Goal: Transaction & Acquisition: Book appointment/travel/reservation

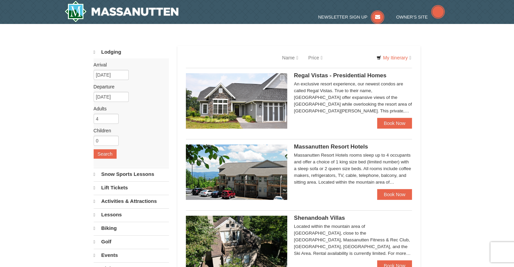
select select "10"
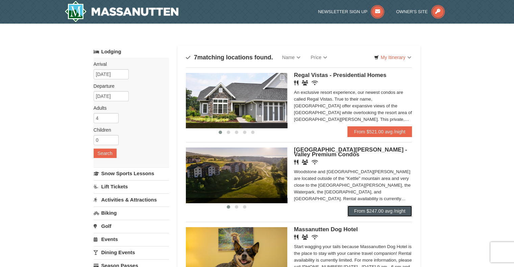
click at [395, 216] on link "From $247.00 avg /night" at bounding box center [379, 211] width 65 height 11
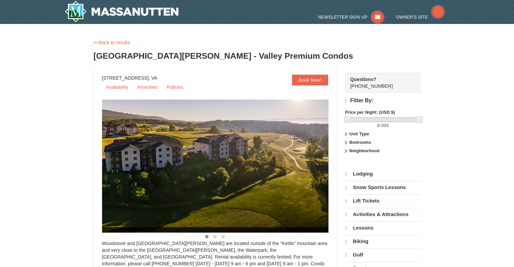
select select "10"
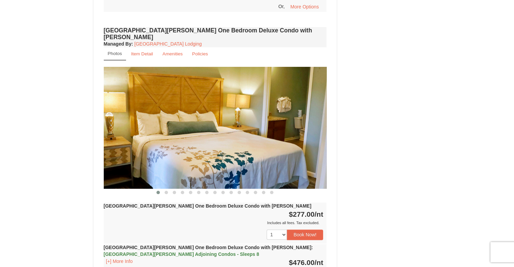
scroll to position [492, 0]
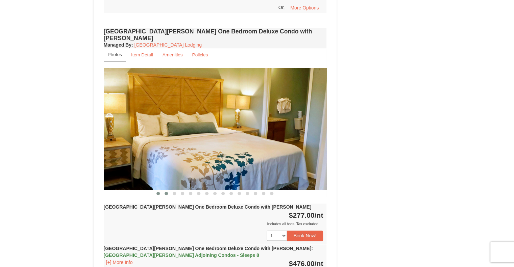
click at [166, 192] on span at bounding box center [166, 193] width 3 height 3
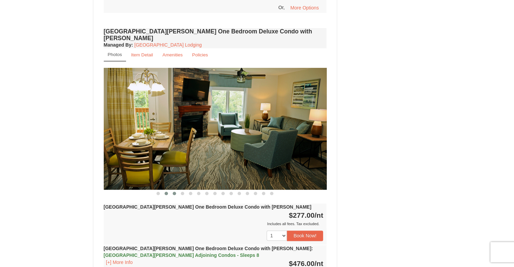
click at [173, 192] on span at bounding box center [174, 193] width 3 height 3
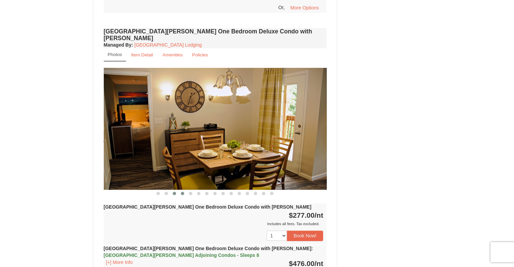
click at [182, 192] on span at bounding box center [182, 193] width 3 height 3
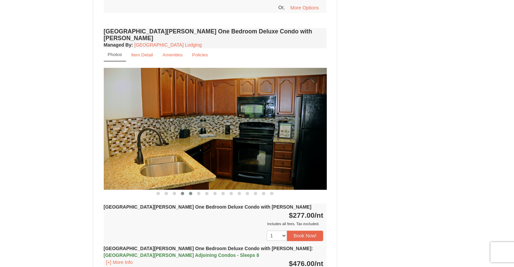
click at [190, 192] on span at bounding box center [190, 193] width 3 height 3
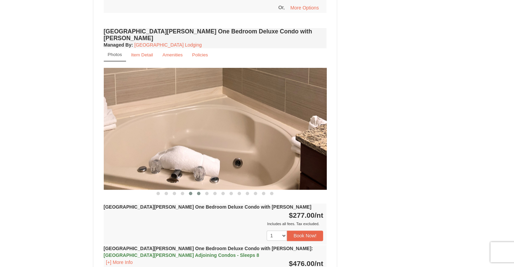
click at [198, 190] on button at bounding box center [199, 193] width 8 height 7
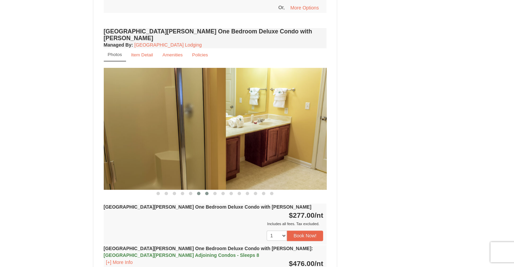
click at [206, 192] on span at bounding box center [206, 193] width 3 height 3
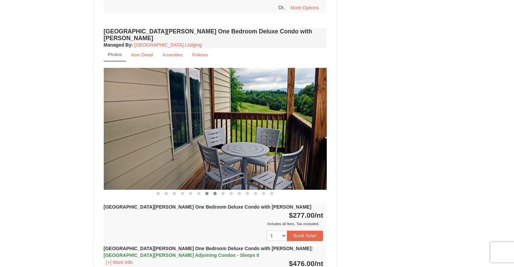
click at [212, 190] on button at bounding box center [215, 193] width 8 height 7
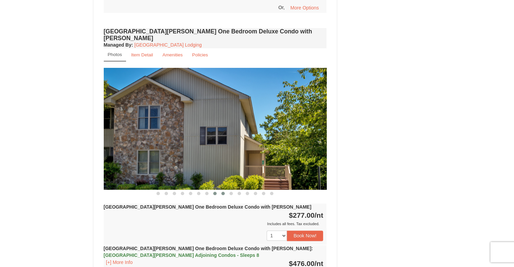
click at [223, 192] on span at bounding box center [222, 193] width 3 height 3
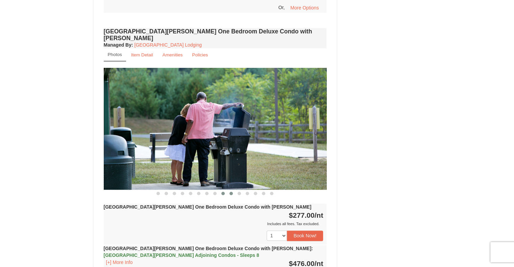
click at [232, 192] on span at bounding box center [231, 193] width 3 height 3
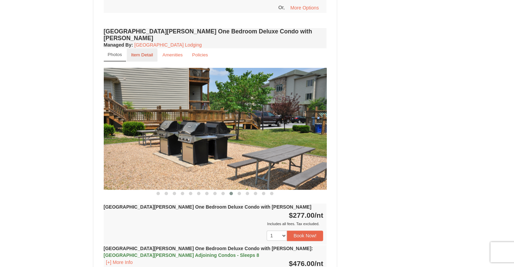
click at [138, 52] on small "Item Detail" at bounding box center [142, 54] width 22 height 5
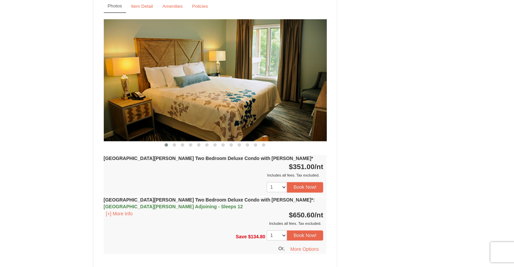
scroll to position [1033, 0]
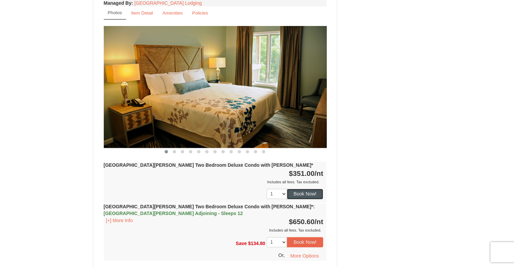
click at [305, 189] on button "Book Now!" at bounding box center [305, 194] width 37 height 10
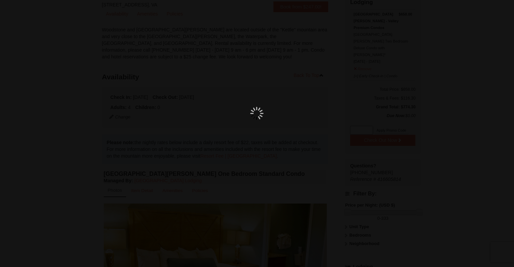
scroll to position [66, 0]
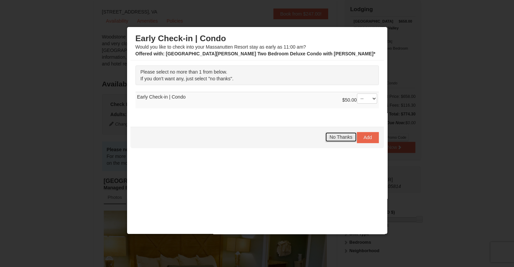
click at [333, 137] on span "No Thanks" at bounding box center [341, 137] width 23 height 5
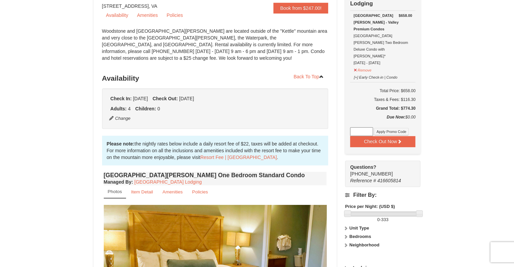
scroll to position [72, 0]
click at [384, 136] on button "Check Out Now" at bounding box center [382, 141] width 65 height 11
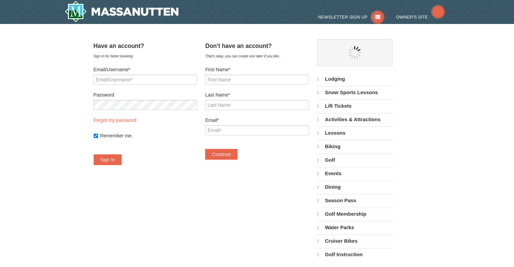
select select "10"
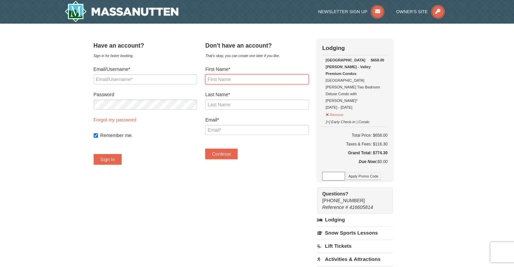
click at [235, 77] on input "First Name*" at bounding box center [256, 79] width 103 height 10
type input "Leah"
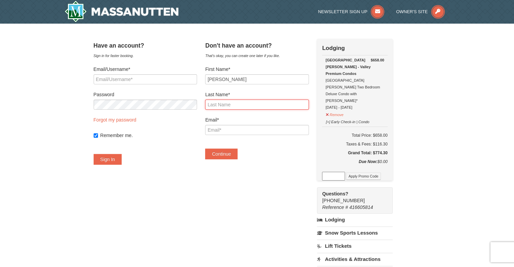
type input "Marable"
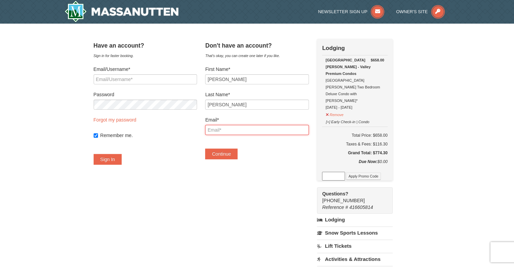
type input "leahsmarable@gmail.com"
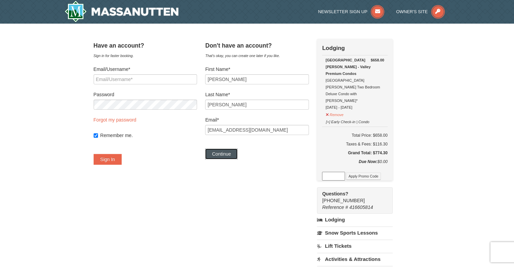
click at [235, 152] on button "Continue" at bounding box center [221, 154] width 32 height 11
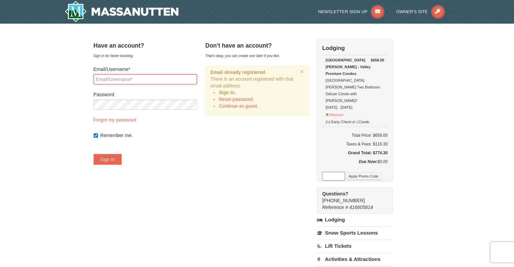
click at [145, 74] on input "Email/Username*" at bounding box center [145, 79] width 103 height 10
type input "leahsmarable@gmail.com"
click at [120, 159] on button "Sign In" at bounding box center [108, 159] width 28 height 11
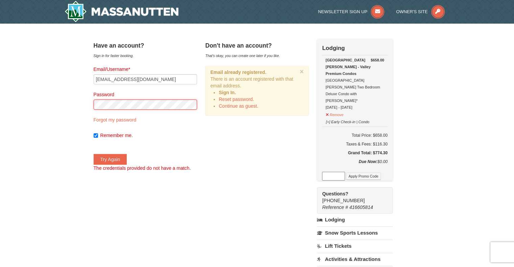
click at [71, 117] on div "× Have an account? Sign in for faster booking. Email/Username* leahsmarable@gma…" at bounding box center [257, 215] width 514 height 383
click at [122, 161] on button "Try Again" at bounding box center [110, 159] width 33 height 11
click at [118, 117] on link "Forgot my password" at bounding box center [115, 119] width 43 height 5
type input "leahsmarable@gmail.com"
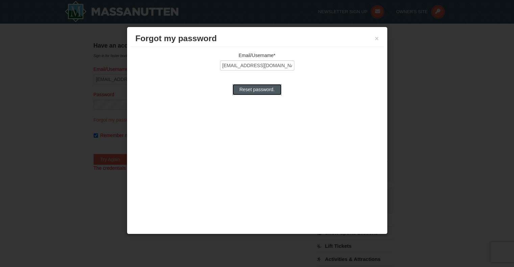
click at [263, 94] on input "Reset password." at bounding box center [257, 89] width 49 height 11
type input "Processing..."
type input "leahsmarable@gmail.com"
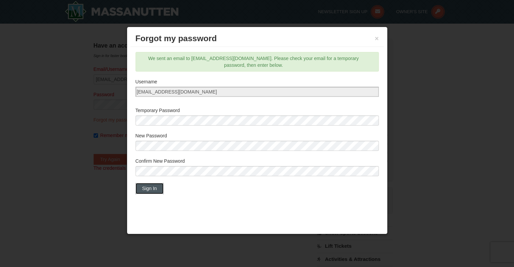
click at [156, 189] on button "Sign In" at bounding box center [150, 188] width 28 height 11
click at [378, 38] on button "×" at bounding box center [377, 38] width 4 height 7
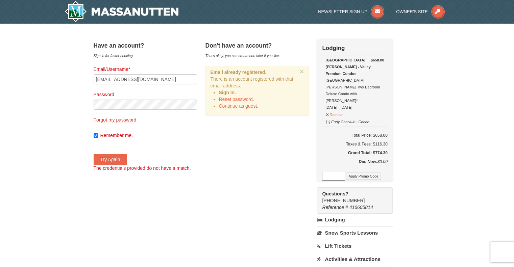
click at [134, 122] on link "Forgot my password" at bounding box center [115, 119] width 43 height 5
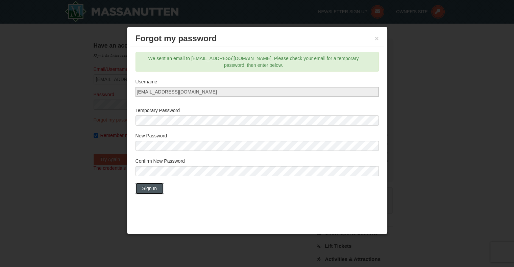
click at [149, 190] on button "Sign In" at bounding box center [150, 188] width 28 height 11
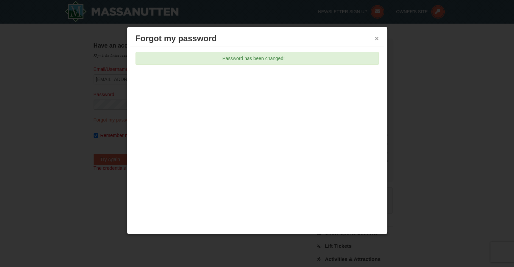
click at [379, 38] on button "×" at bounding box center [377, 38] width 4 height 7
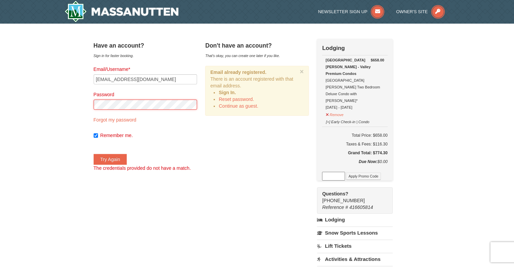
click at [47, 121] on div "× Have an account? Sign in for faster booking. Email/Username* leahsmarable@gma…" at bounding box center [257, 215] width 514 height 383
click at [118, 163] on button "Try Again" at bounding box center [110, 159] width 33 height 11
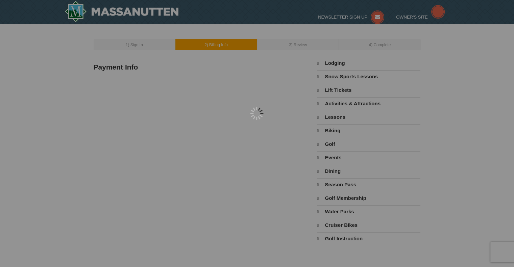
select select "10"
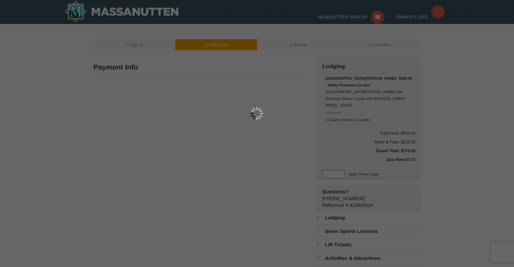
type input "Leah Marable"
type input "1972 Beechwood Rd"
type input "Chesapeake"
type input "23323"
type input "757"
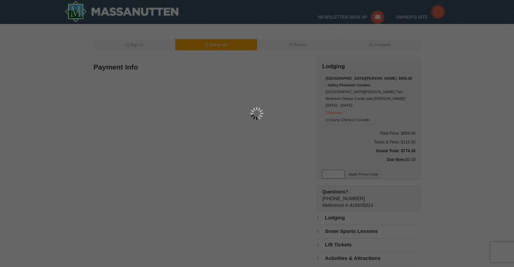
type input "729"
type input "3208"
type input "[EMAIL_ADDRESS][DOMAIN_NAME]"
select select "VA"
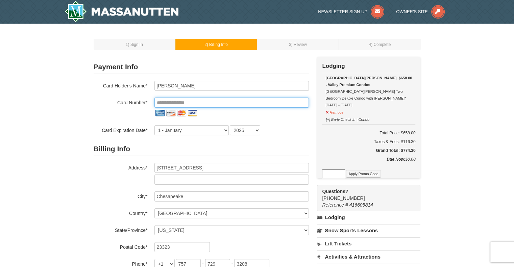
click at [197, 101] on input "tel" at bounding box center [231, 103] width 154 height 10
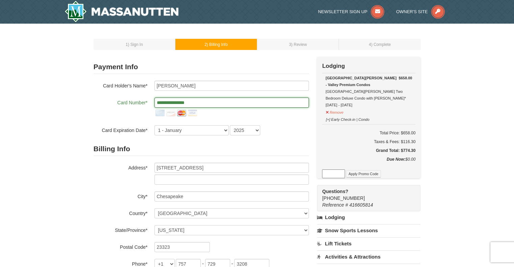
type input "**********"
click at [171, 129] on select "1 - January 2 - February 3 - March 4 - April 5 - May 6 - June 7 - July 8 - Augu…" at bounding box center [191, 130] width 74 height 10
select select "7"
click at [154, 125] on select "1 - January 2 - February 3 - March 4 - April 5 - May 6 - June 7 - July 8 - Augu…" at bounding box center [191, 130] width 74 height 10
click at [253, 131] on select "2025 2026 2027 2028 2029 2030 2031 2032 2033 2034" at bounding box center [245, 130] width 30 height 10
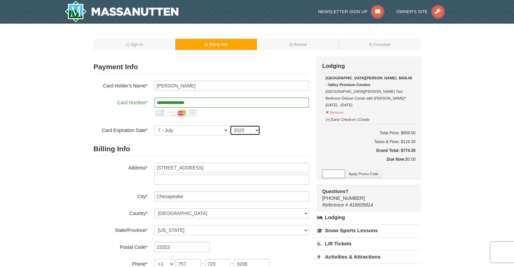
select select "2028"
click at [230, 125] on select "2025 2026 2027 2028 2029 2030 2031 2032 2033 2034" at bounding box center [245, 130] width 30 height 10
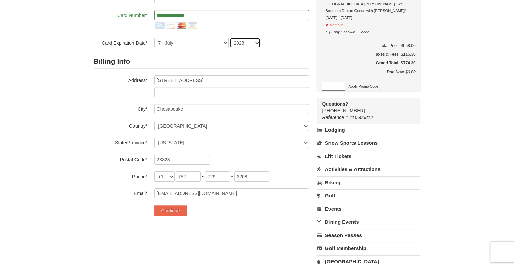
scroll to position [88, 0]
click at [171, 209] on button "Continue" at bounding box center [170, 210] width 32 height 11
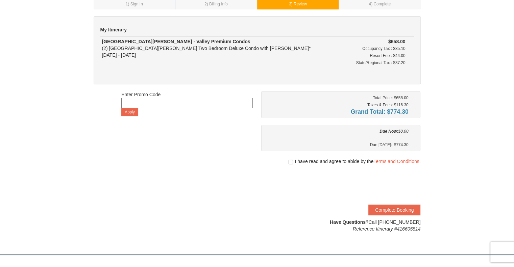
scroll to position [42, 0]
click at [289, 159] on input "checkbox" at bounding box center [291, 161] width 4 height 5
checkbox input "true"
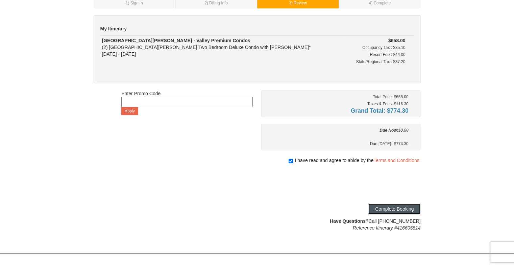
click at [375, 210] on button "Complete Booking" at bounding box center [394, 209] width 52 height 11
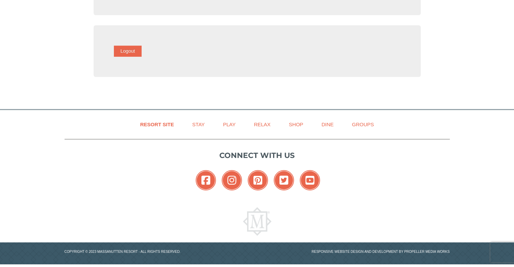
scroll to position [112, 0]
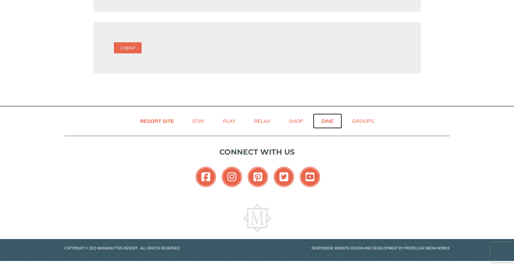
click at [328, 119] on link "Dine" at bounding box center [327, 121] width 29 height 15
